Goal: Complete application form

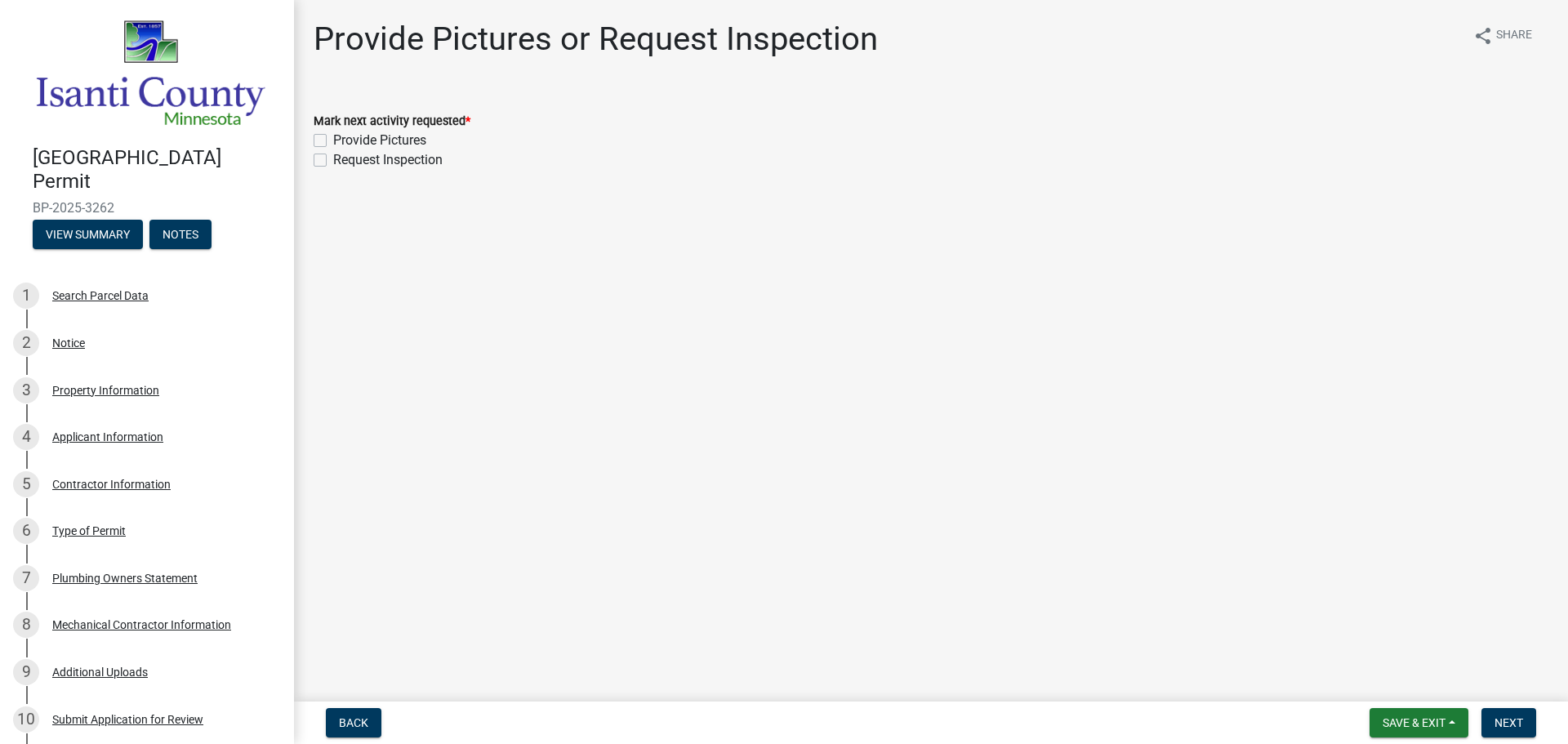
click at [334, 137] on label "Provide Pictures" at bounding box center [380, 141] width 93 height 19
click at [334, 137] on input "Provide Pictures" at bounding box center [339, 136] width 10 height 10
checkbox input "true"
checkbox input "false"
click at [334, 137] on label "Provide Pictures" at bounding box center [380, 141] width 93 height 19
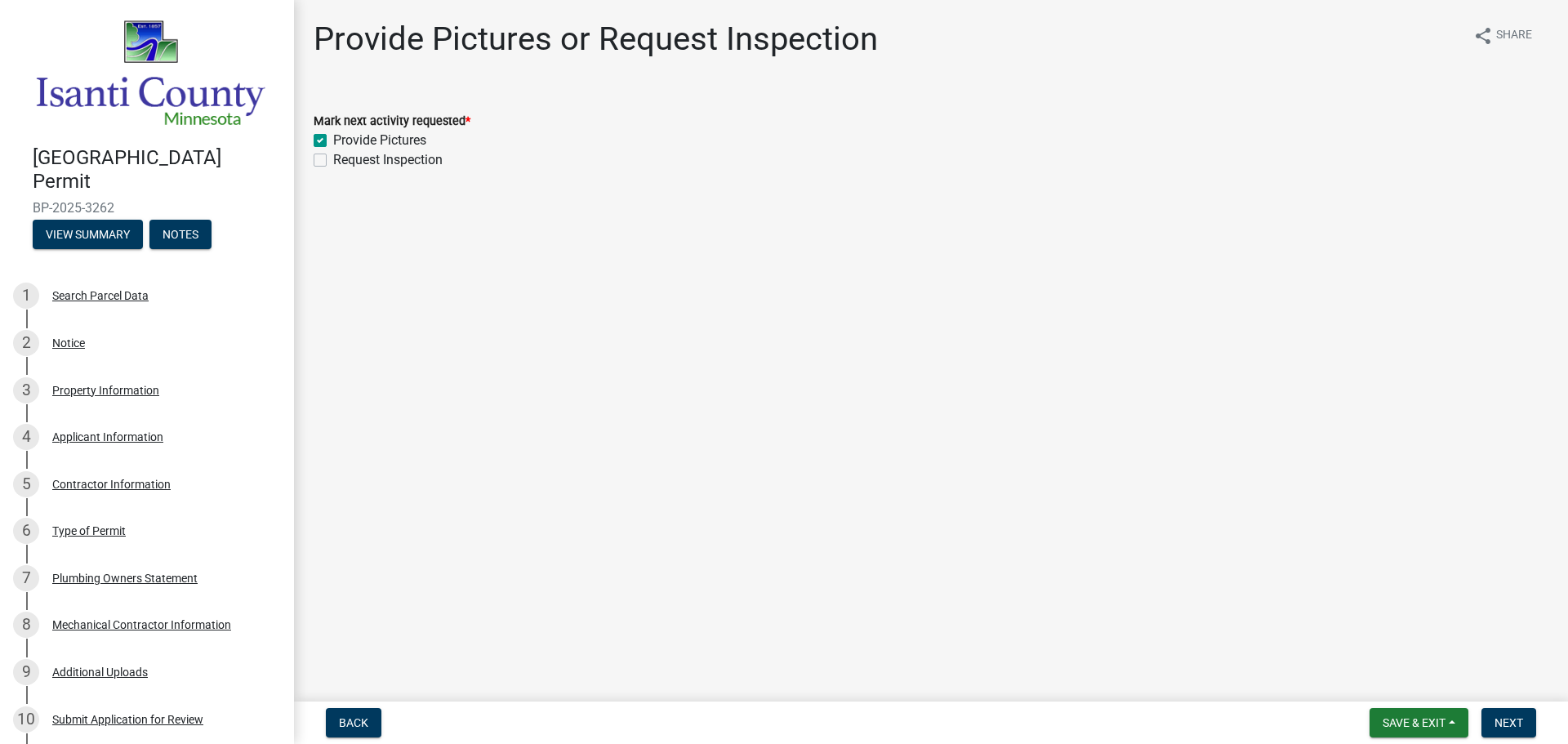
click at [334, 137] on input "Provide Pictures" at bounding box center [339, 136] width 10 height 10
checkbox input "false"
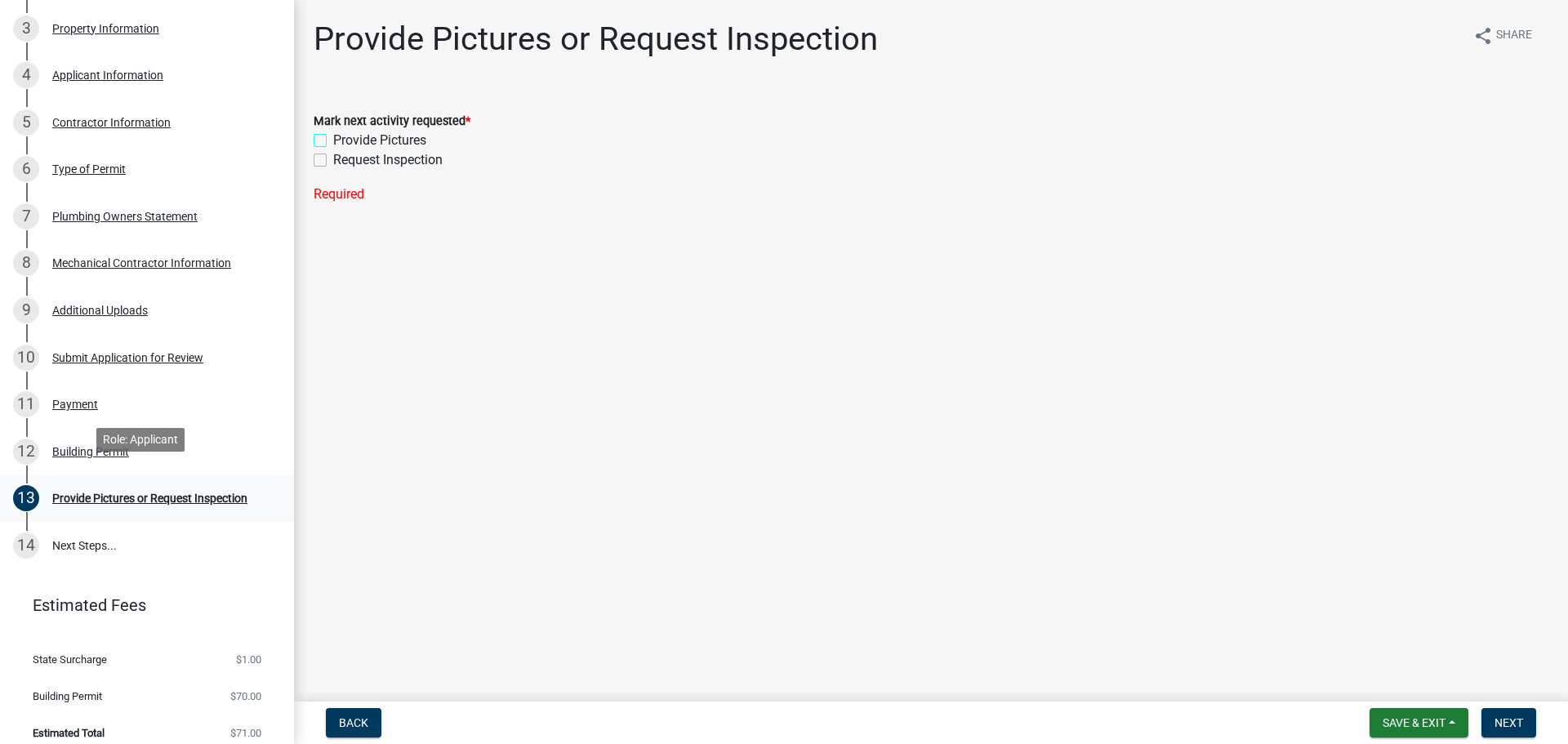
scroll to position [370, 0]
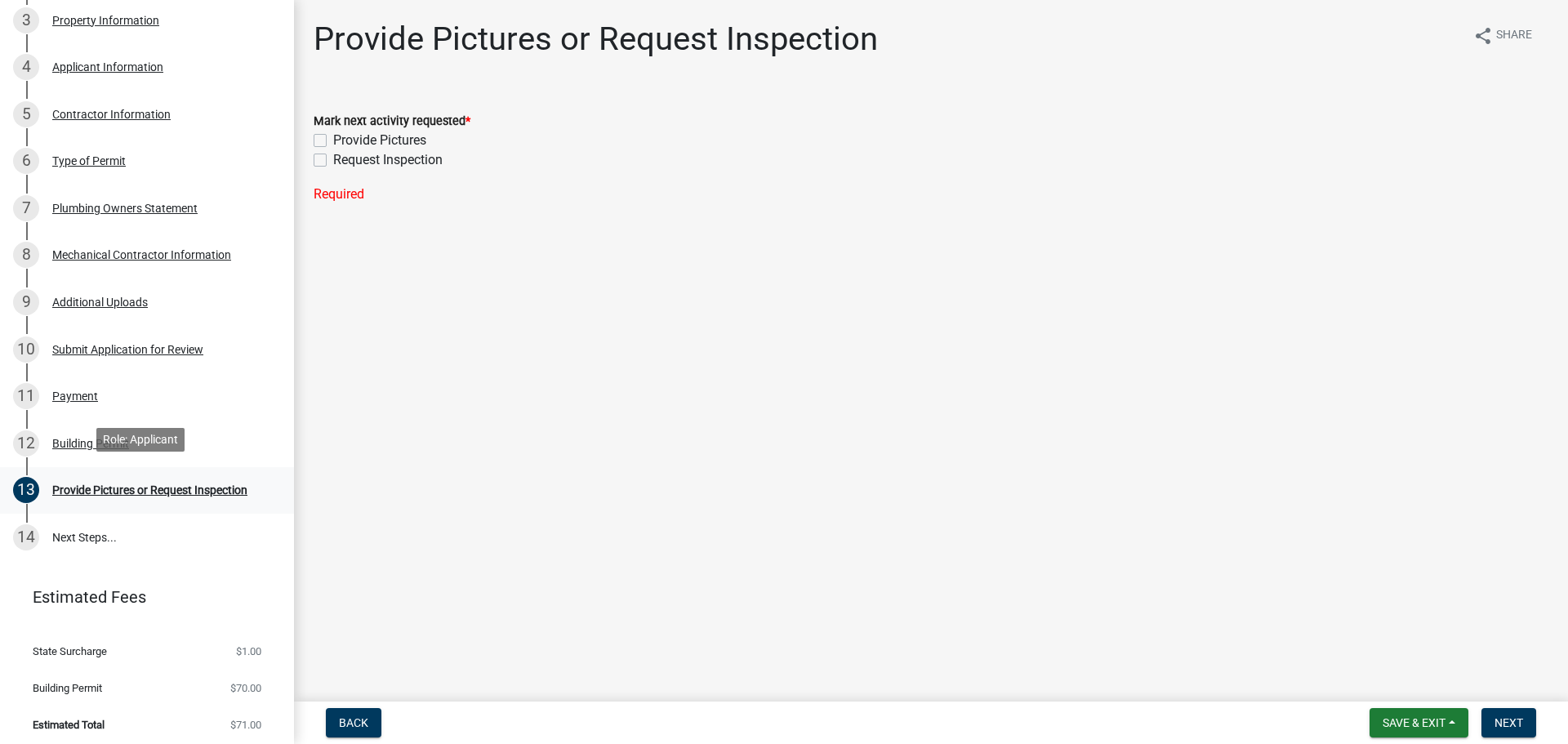
click at [137, 486] on div "Provide Pictures or Request Inspection" at bounding box center [150, 490] width 196 height 11
click at [334, 139] on label "Provide Pictures" at bounding box center [380, 141] width 93 height 19
click at [334, 139] on input "Provide Pictures" at bounding box center [339, 136] width 10 height 10
checkbox input "true"
checkbox input "false"
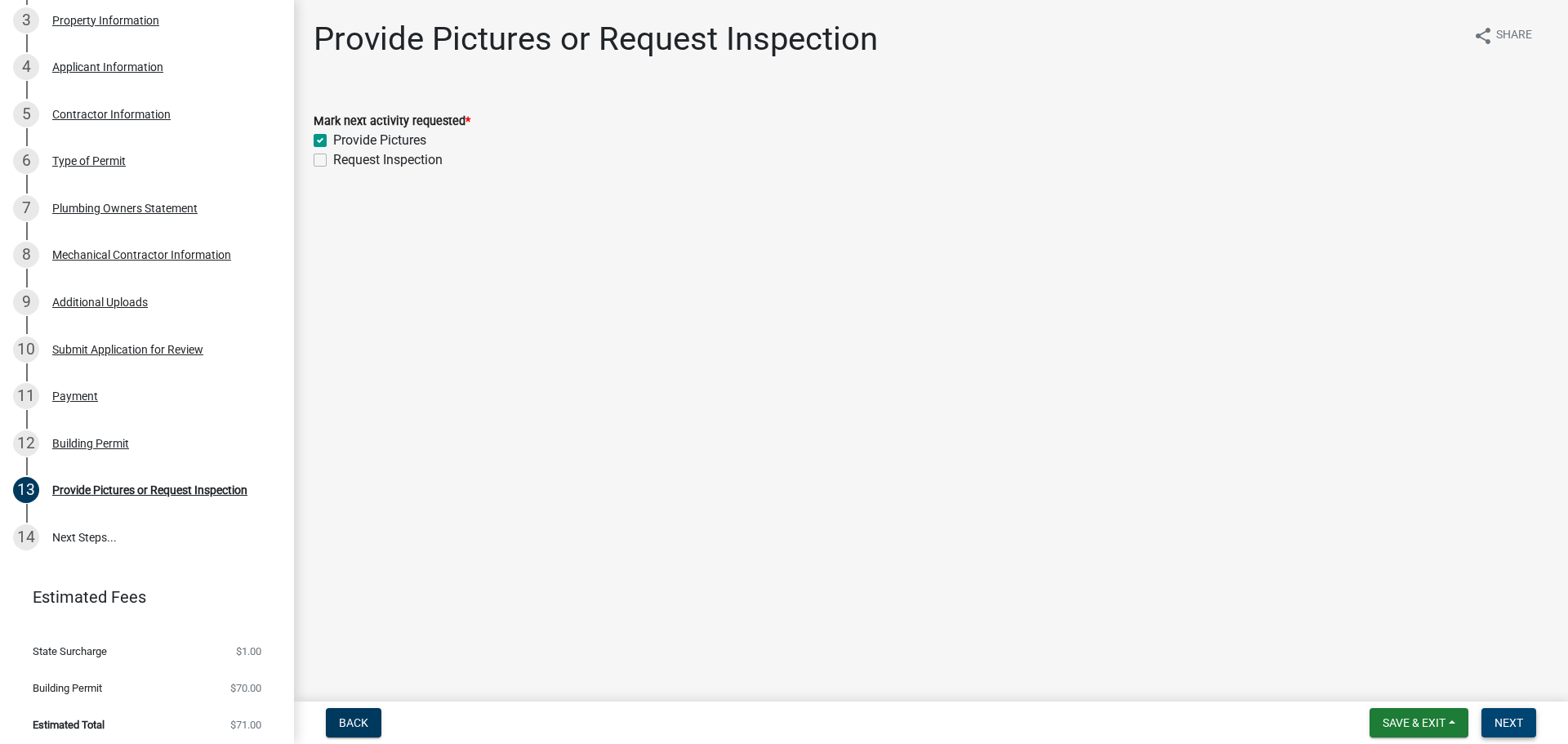
drag, startPoint x: 1500, startPoint y: 724, endPoint x: 1492, endPoint y: 715, distance: 12.0
click at [1500, 723] on span "Next" at bounding box center [1509, 722] width 29 height 13
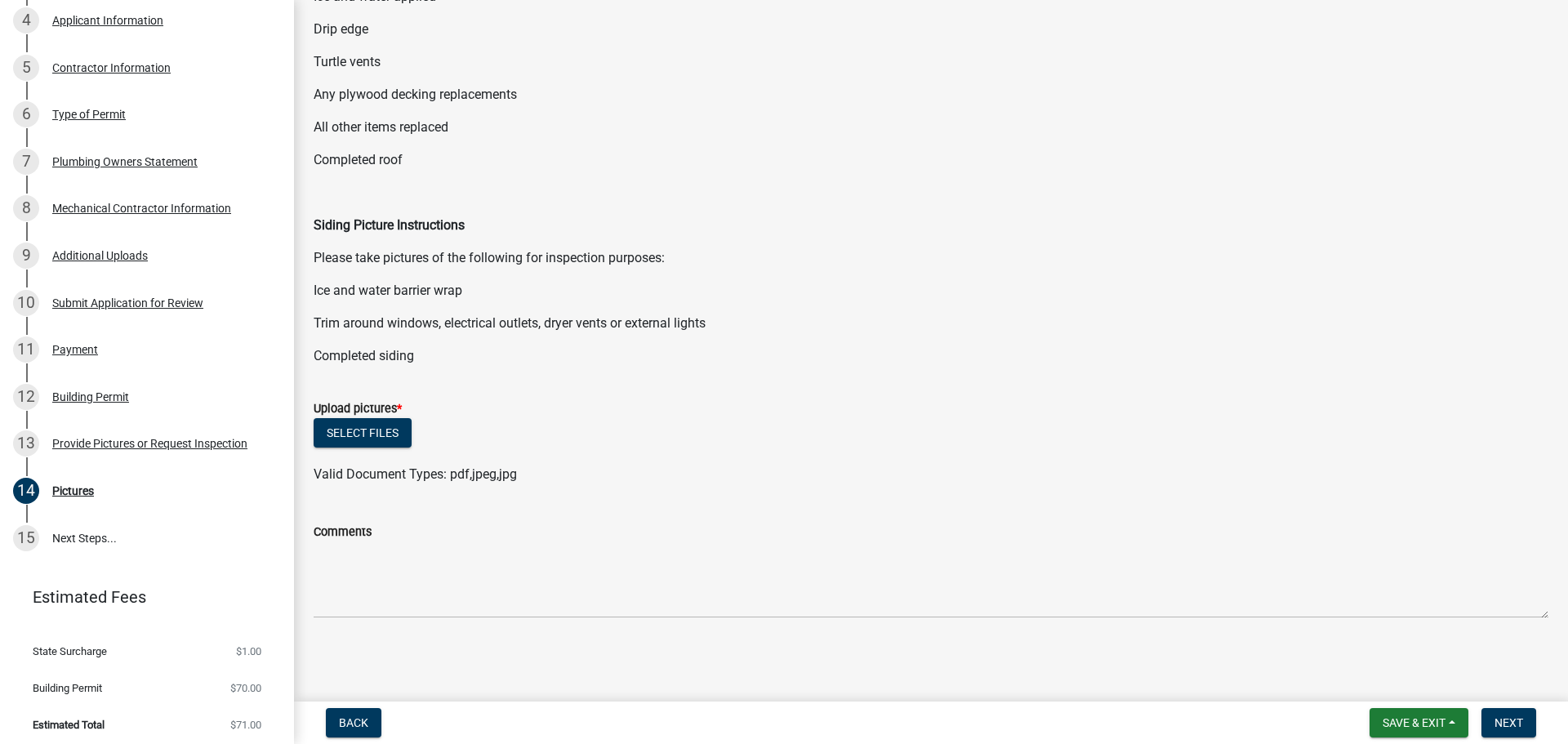
scroll to position [0, 0]
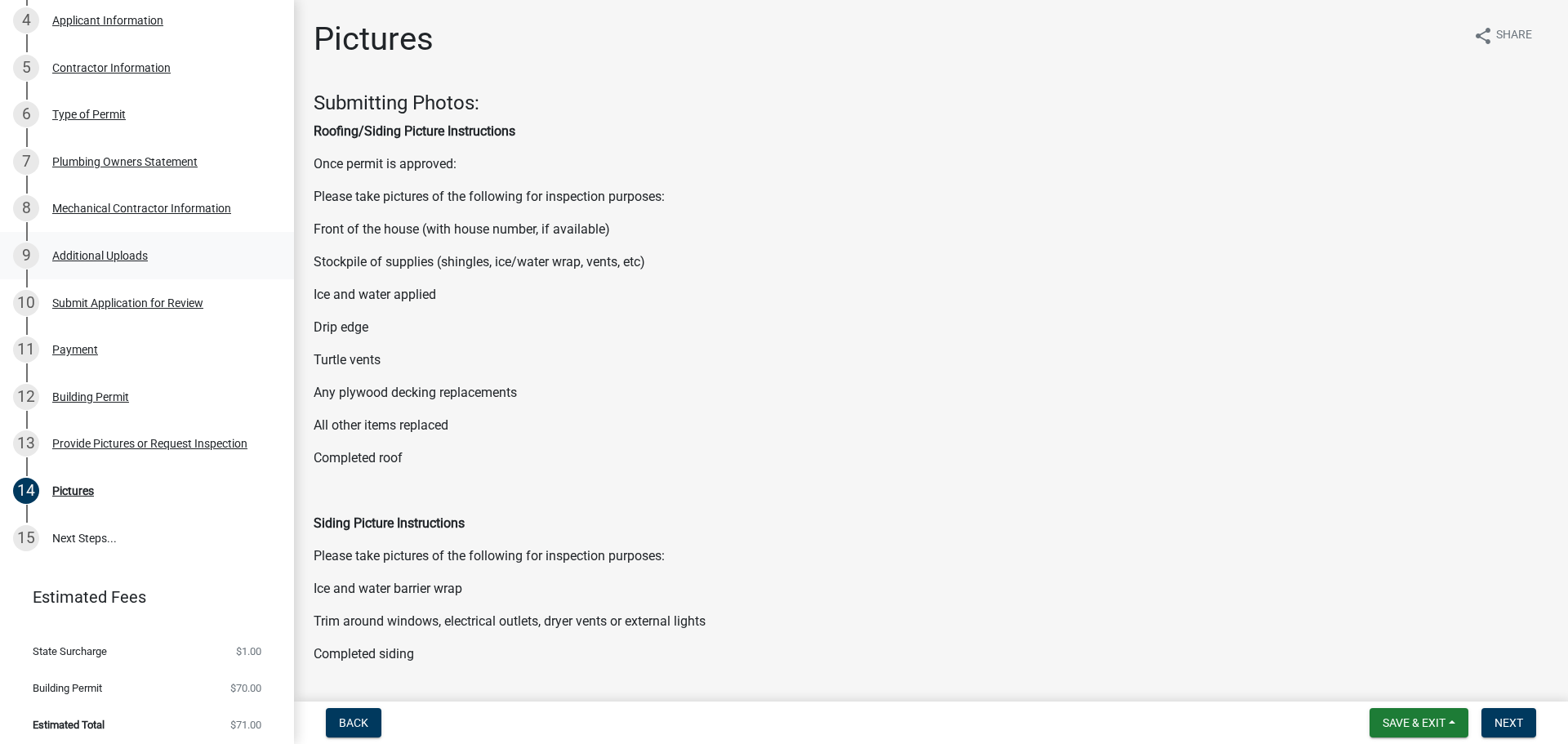
click at [88, 256] on div "Additional Uploads" at bounding box center [100, 255] width 95 height 11
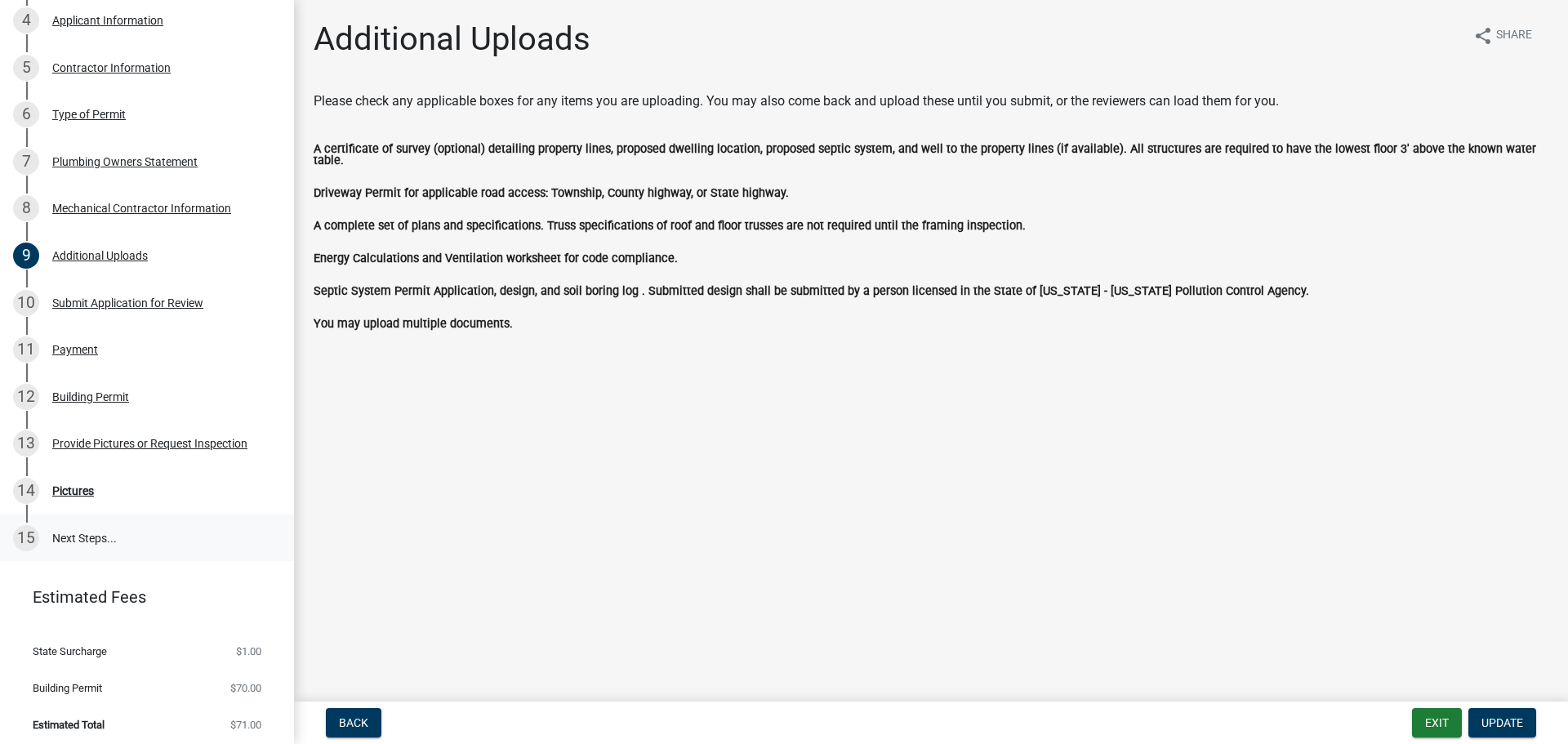
click at [83, 521] on link "15 Next Steps..." at bounding box center [147, 538] width 294 height 47
click at [1436, 728] on button "Exit" at bounding box center [1436, 723] width 50 height 30
